Goal: Information Seeking & Learning: Understand process/instructions

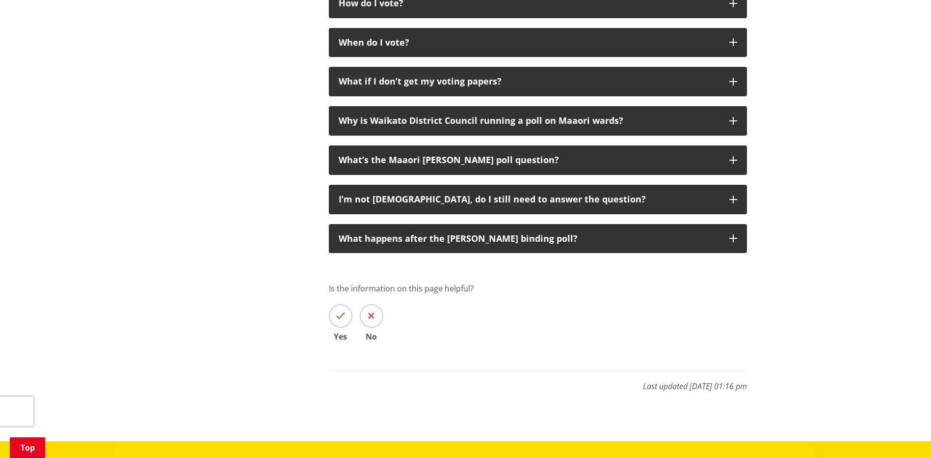
scroll to position [982, 0]
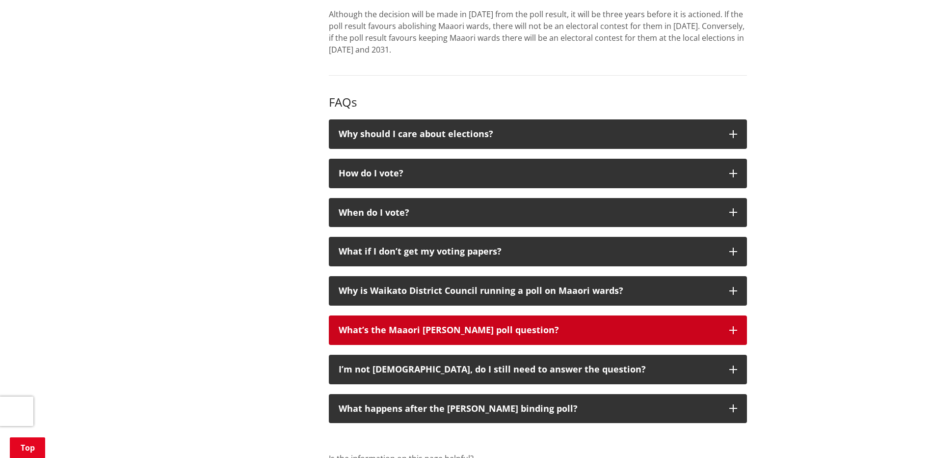
click at [483, 326] on div "What’s the Maaori [PERSON_NAME] poll question?" at bounding box center [529, 330] width 381 height 10
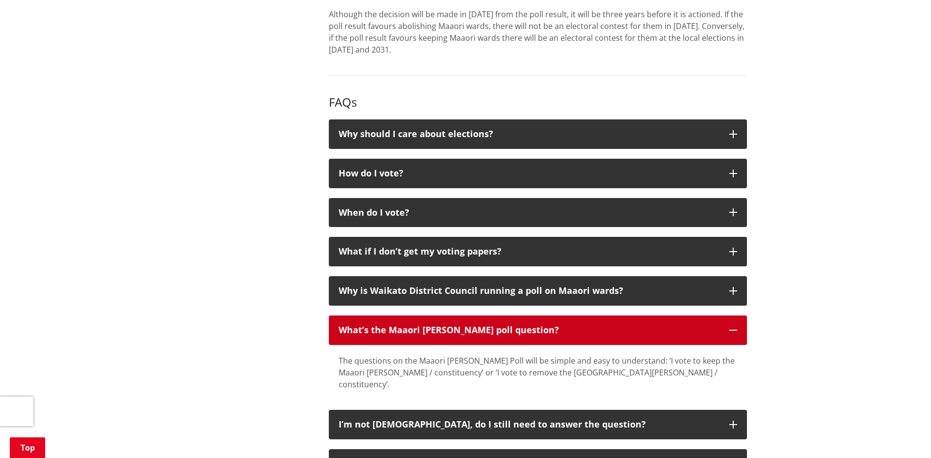
click at [483, 323] on button "What’s the Maaori [PERSON_NAME] poll question?" at bounding box center [538, 329] width 418 height 29
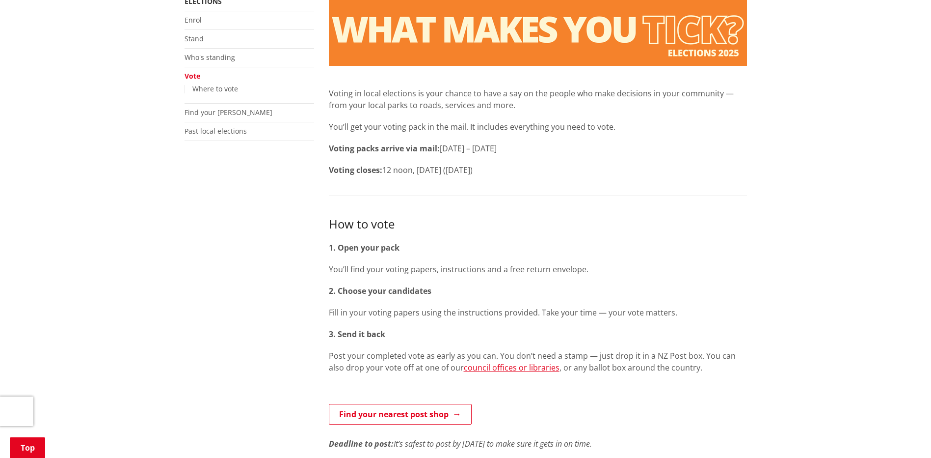
scroll to position [344, 0]
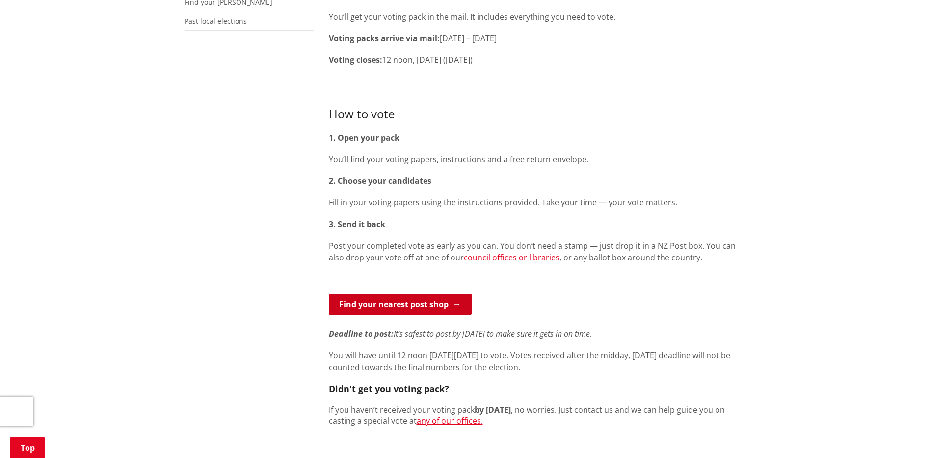
click at [405, 303] on link "Find your nearest post shop" at bounding box center [400, 304] width 143 height 21
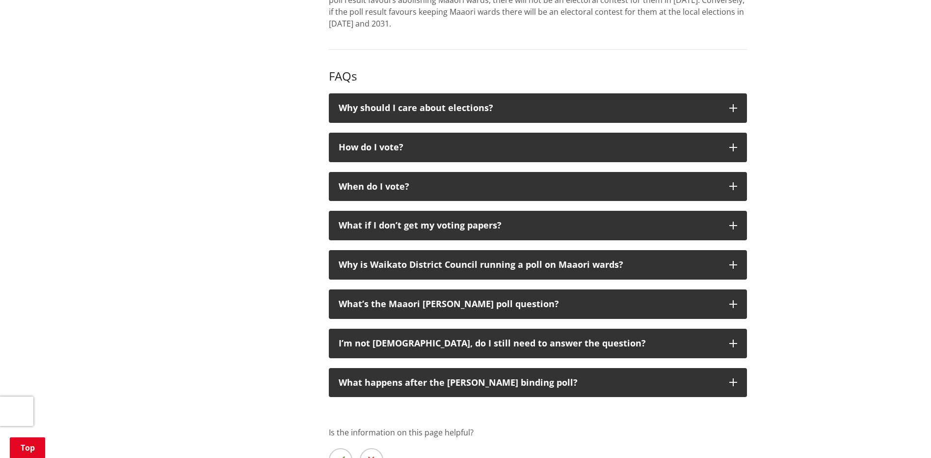
scroll to position [1031, 0]
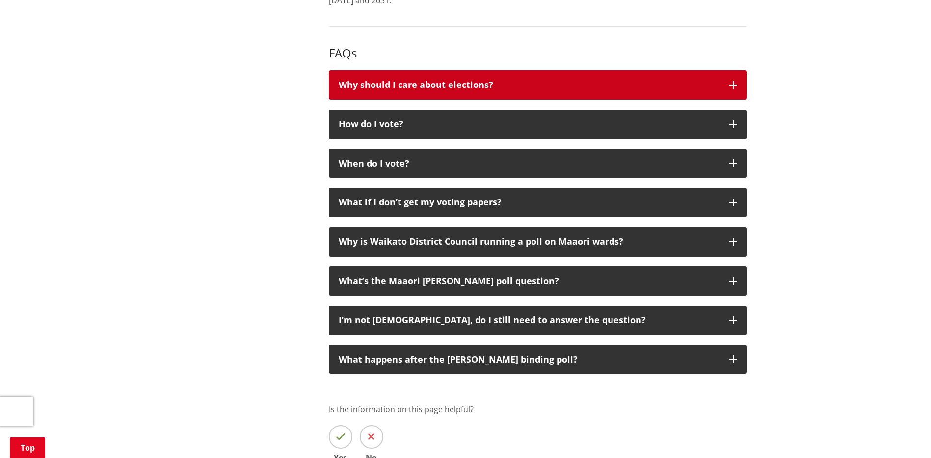
click at [514, 75] on button "Why should I care about elections?" at bounding box center [538, 84] width 418 height 29
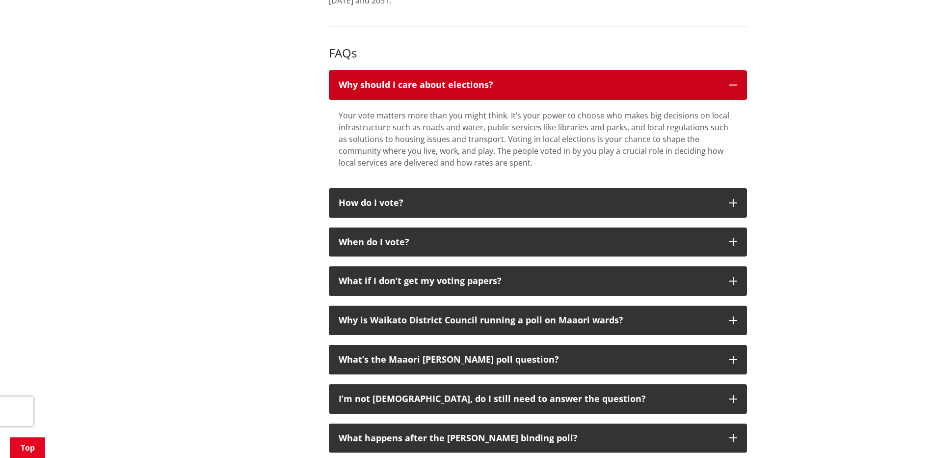
click at [514, 75] on button "Why should I care about elections?" at bounding box center [538, 84] width 418 height 29
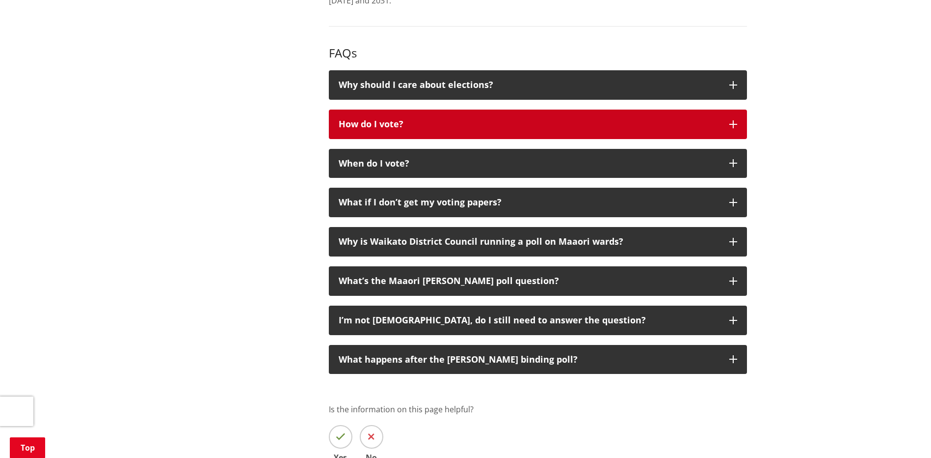
click at [509, 118] on button "How do I vote?" at bounding box center [538, 123] width 418 height 29
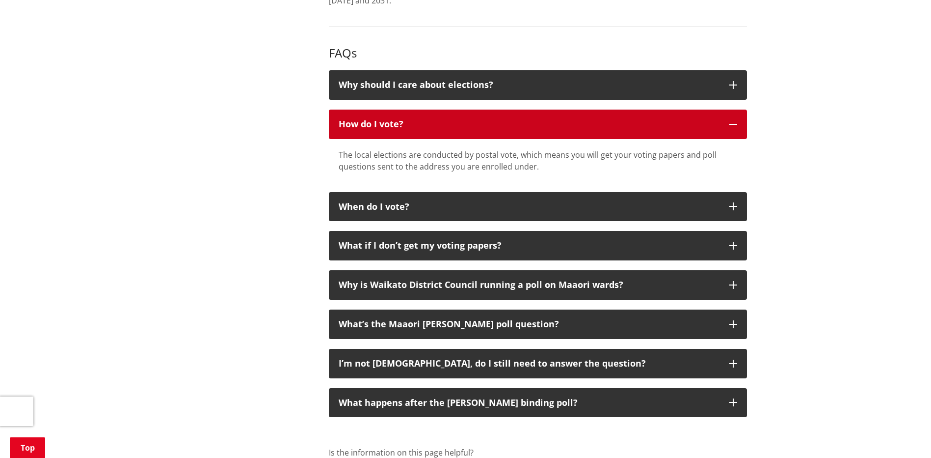
click at [508, 118] on button "How do I vote?" at bounding box center [538, 123] width 418 height 29
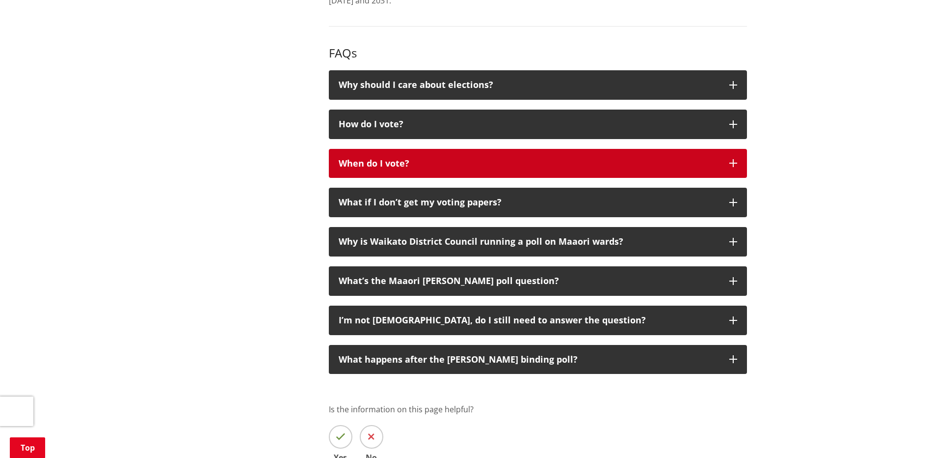
click at [448, 164] on div "When do I vote?" at bounding box center [529, 164] width 381 height 10
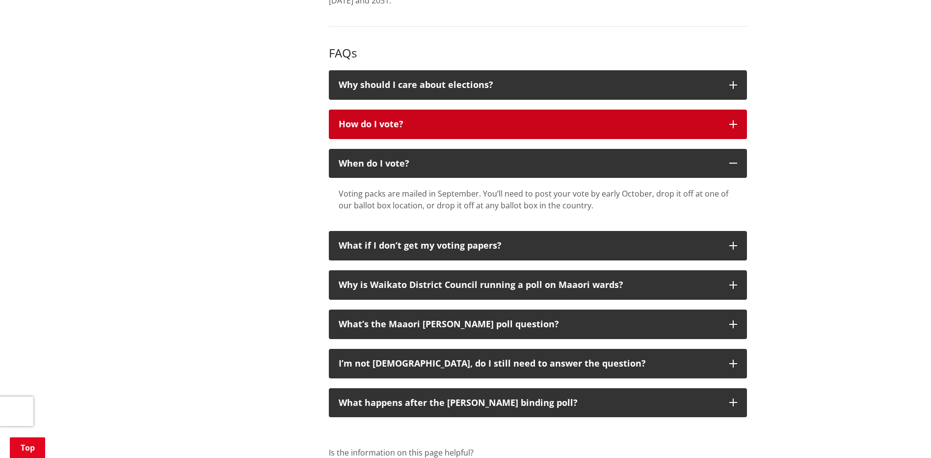
click at [440, 120] on div "How do I vote?" at bounding box center [529, 124] width 381 height 10
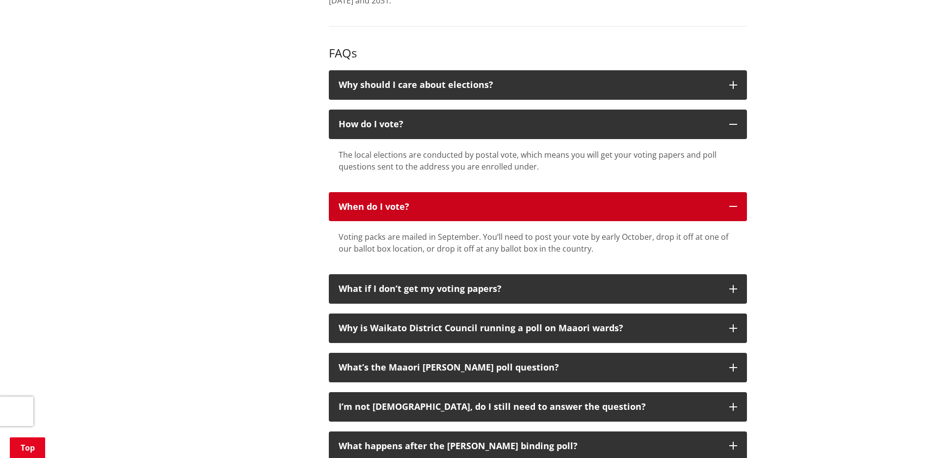
scroll to position [1178, 0]
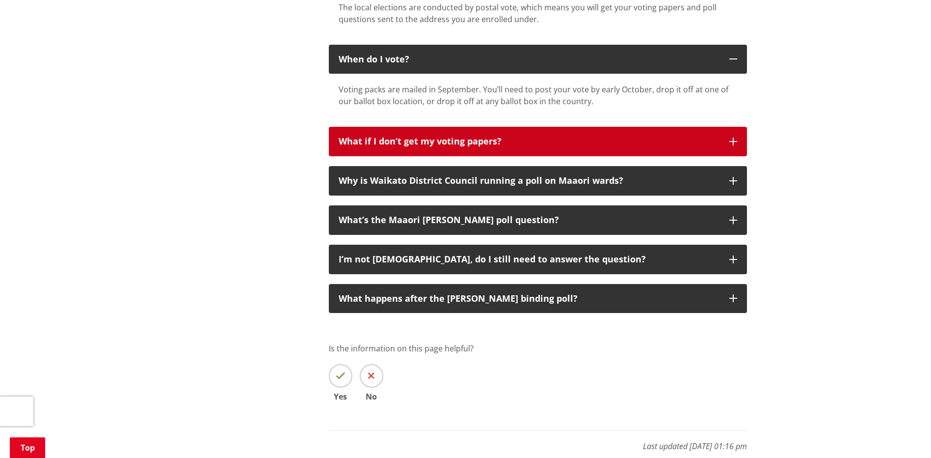
click at [504, 134] on button "What if I don’t get my voting papers?" at bounding box center [538, 141] width 418 height 29
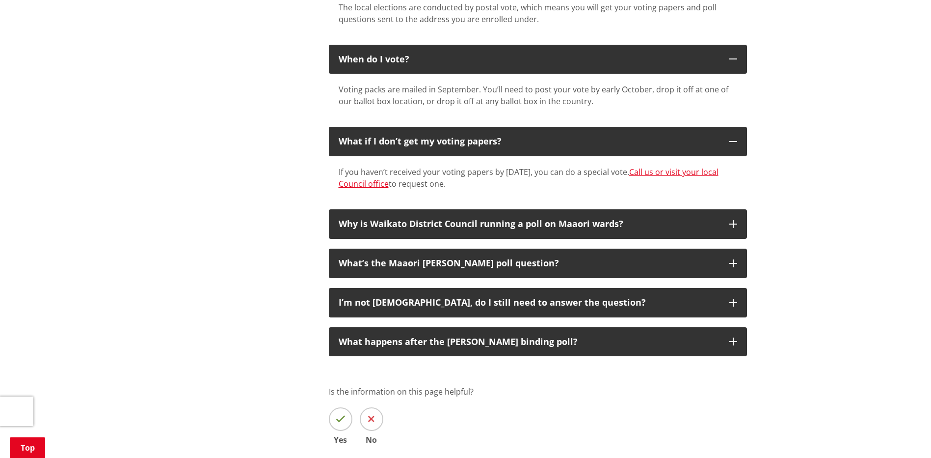
drag, startPoint x: 326, startPoint y: 169, endPoint x: 652, endPoint y: 173, distance: 325.5
copy div "If you haven’t received your voting papers by [DATE], you can do a special vote."
